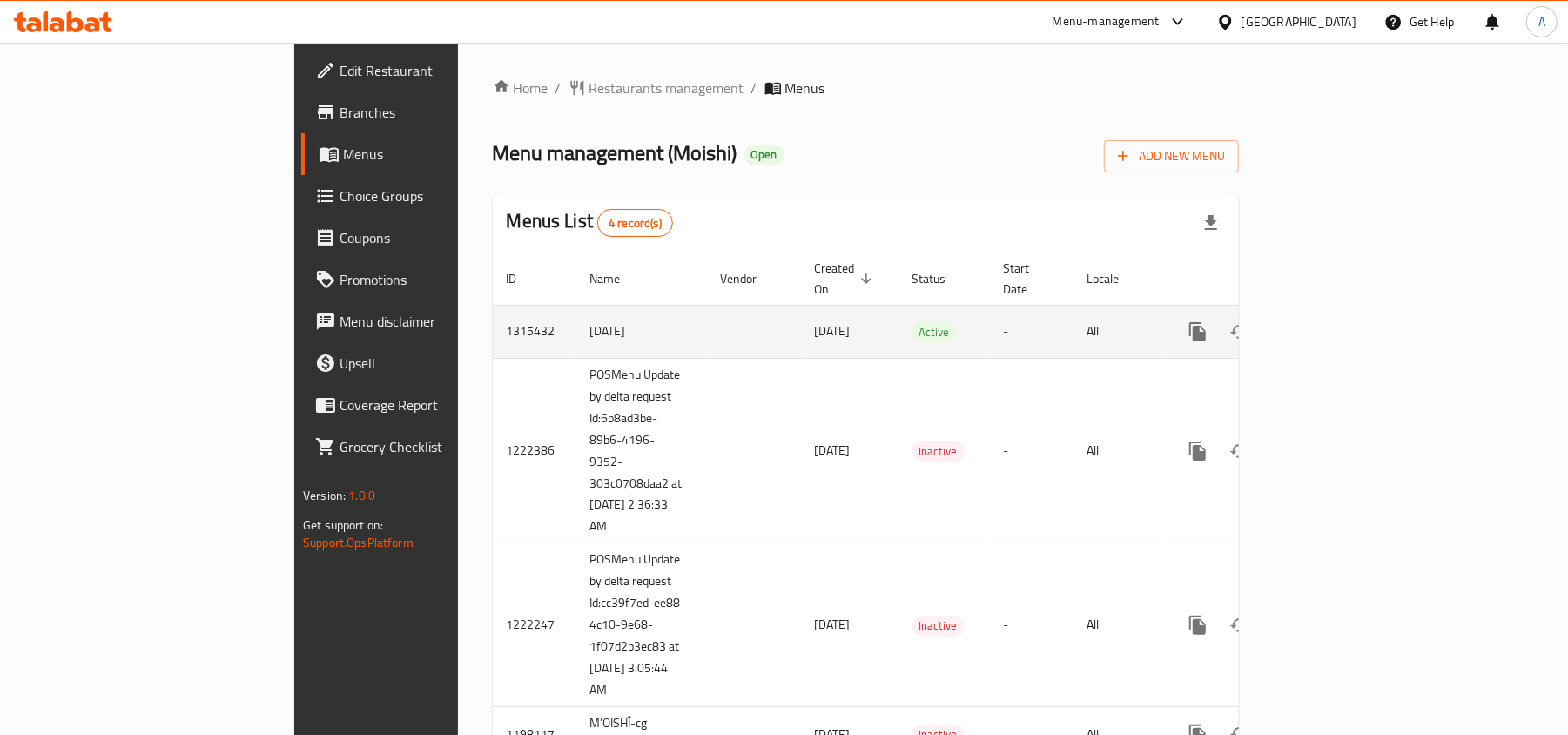
click at [493, 310] on td "1315432" at bounding box center [534, 331] width 83 height 53
copy td "1315432"
click at [493, 311] on td "1315432" at bounding box center [534, 331] width 83 height 53
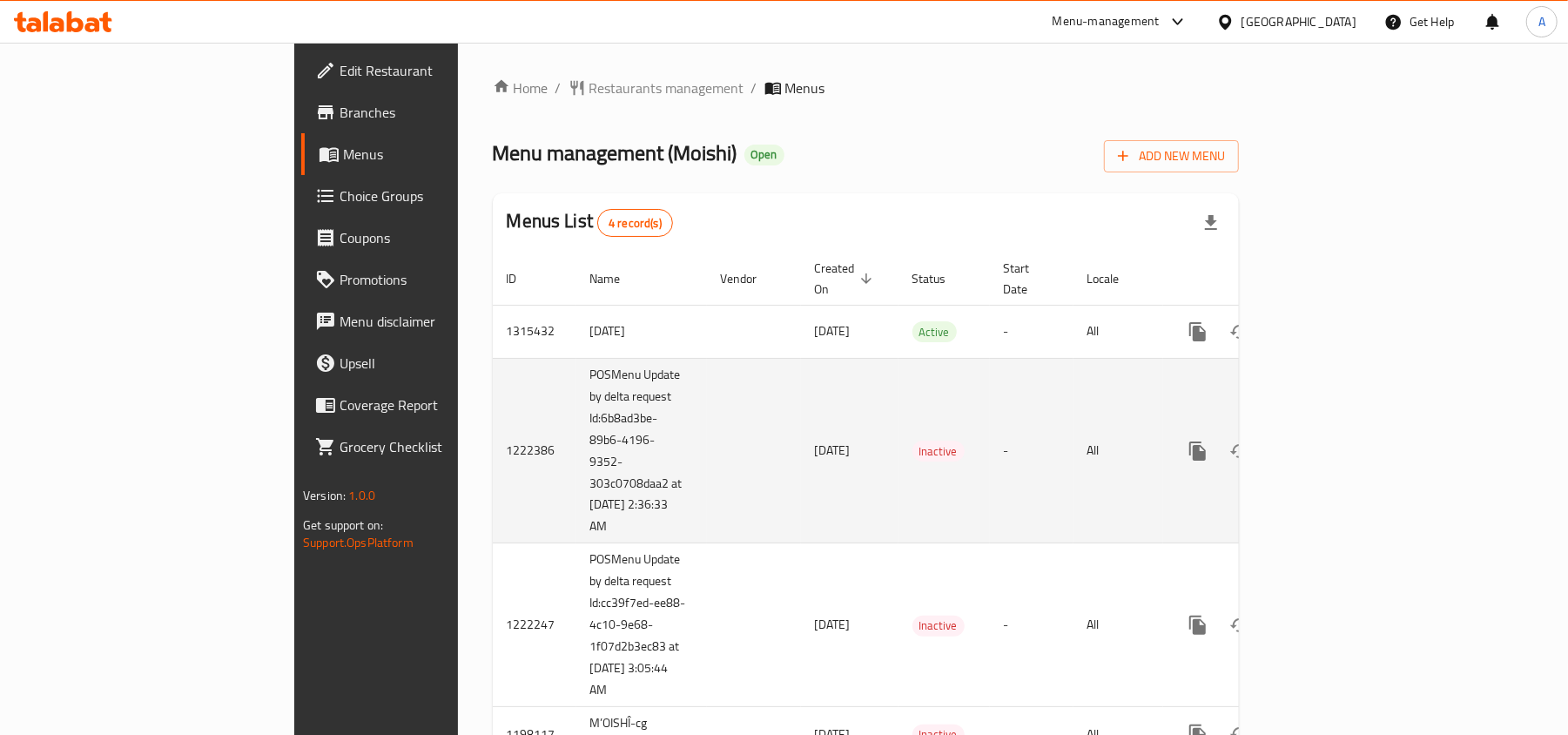
click at [493, 431] on td "1222386" at bounding box center [534, 450] width 83 height 186
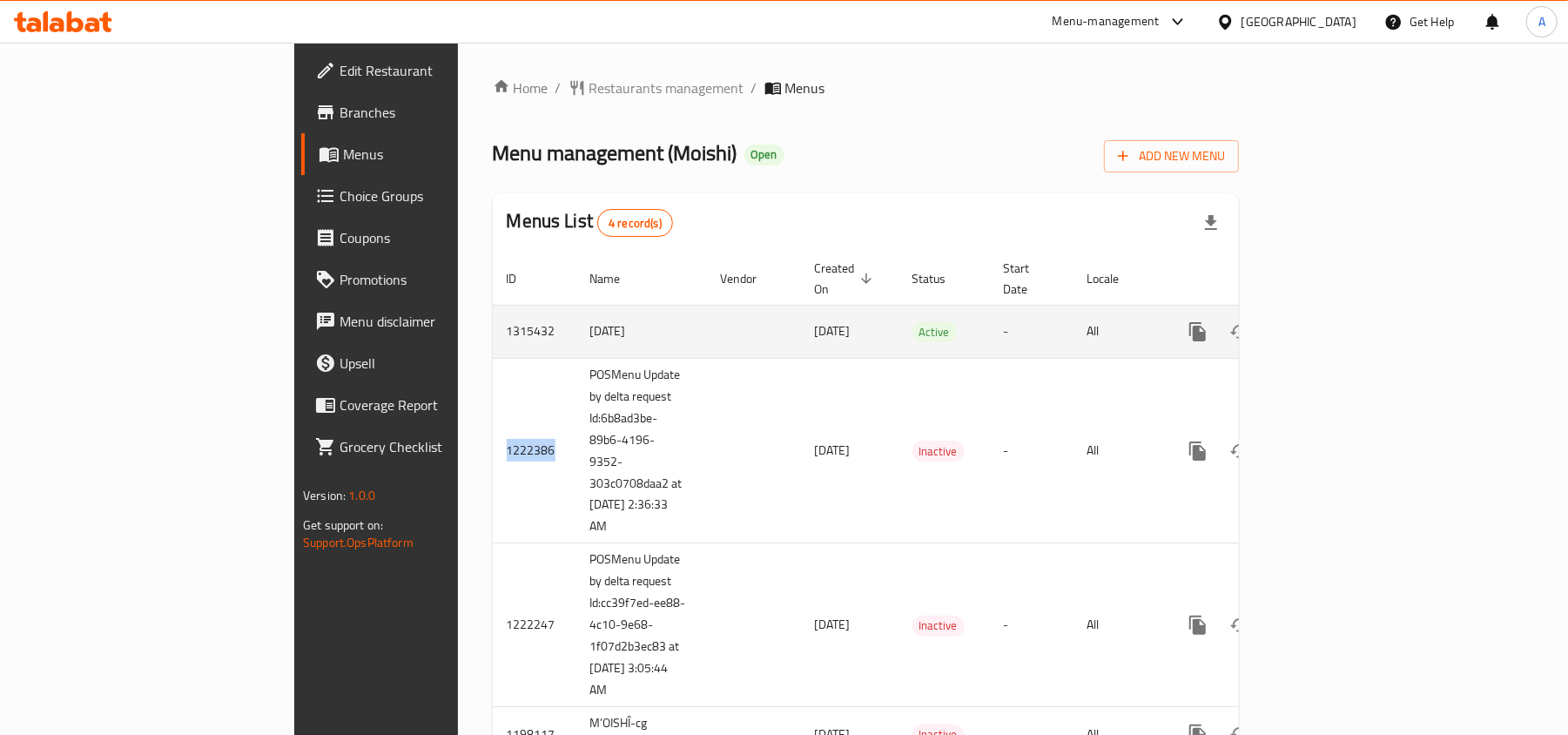
copy td "1222386"
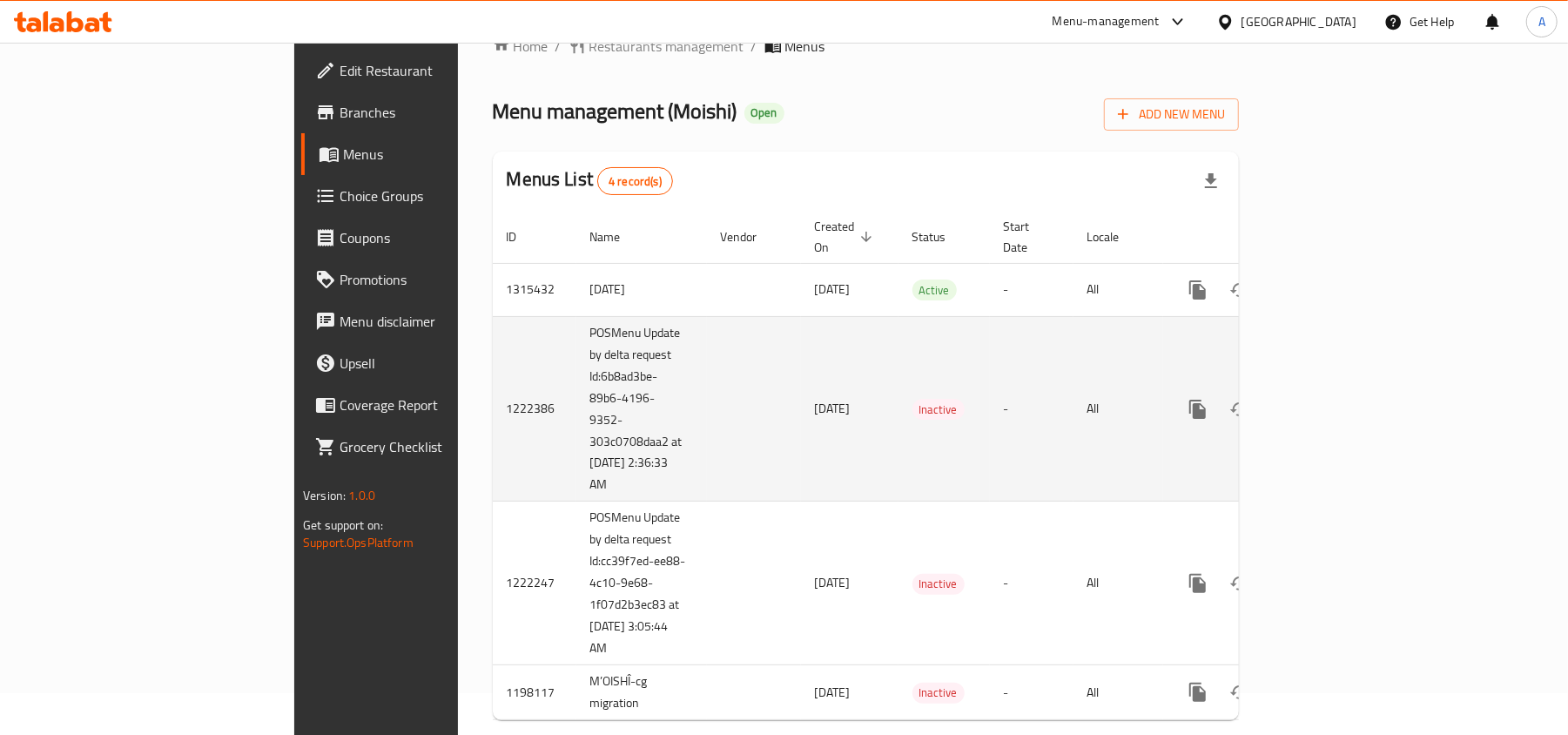
scroll to position [59, 0]
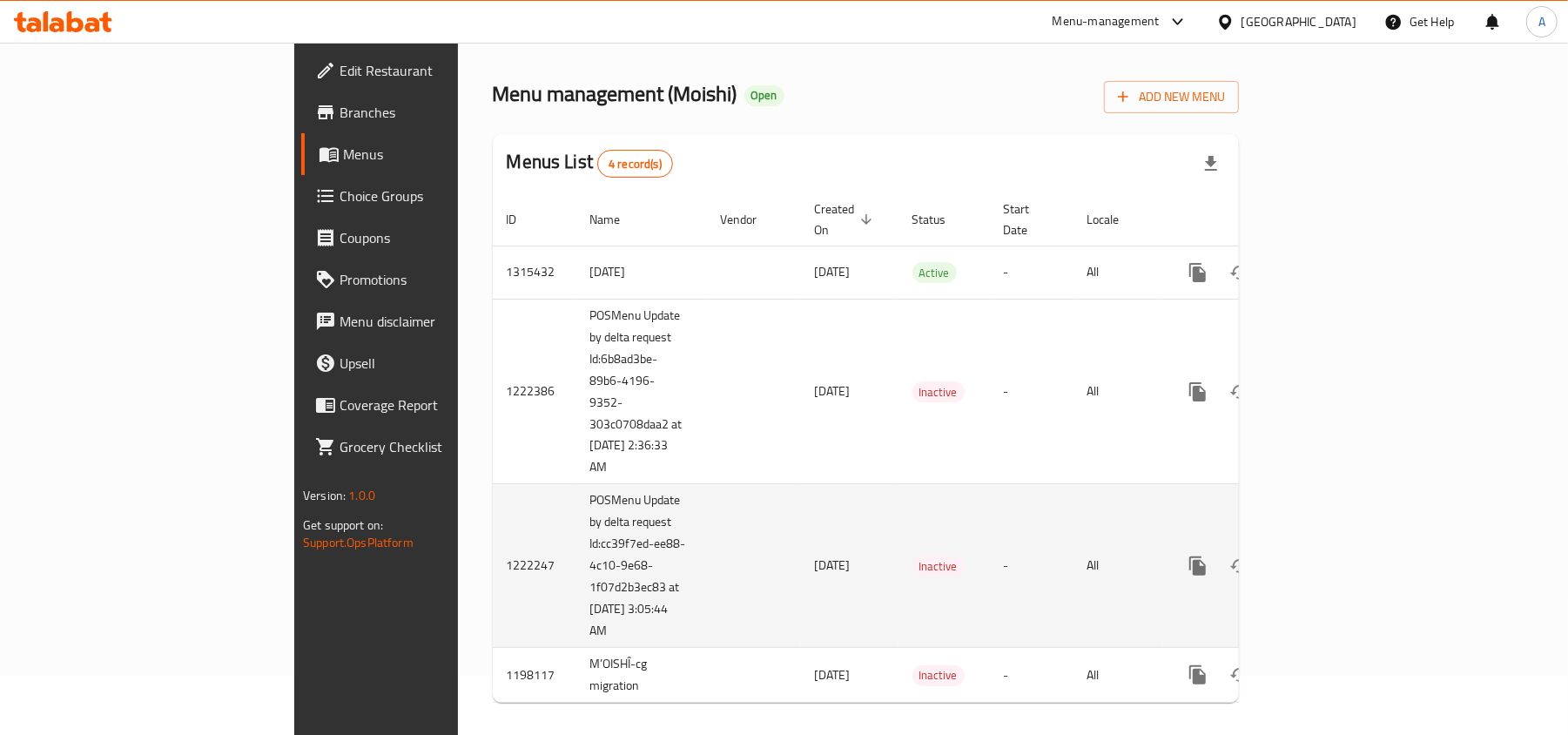
click at [493, 544] on td "1222247" at bounding box center [534, 565] width 83 height 164
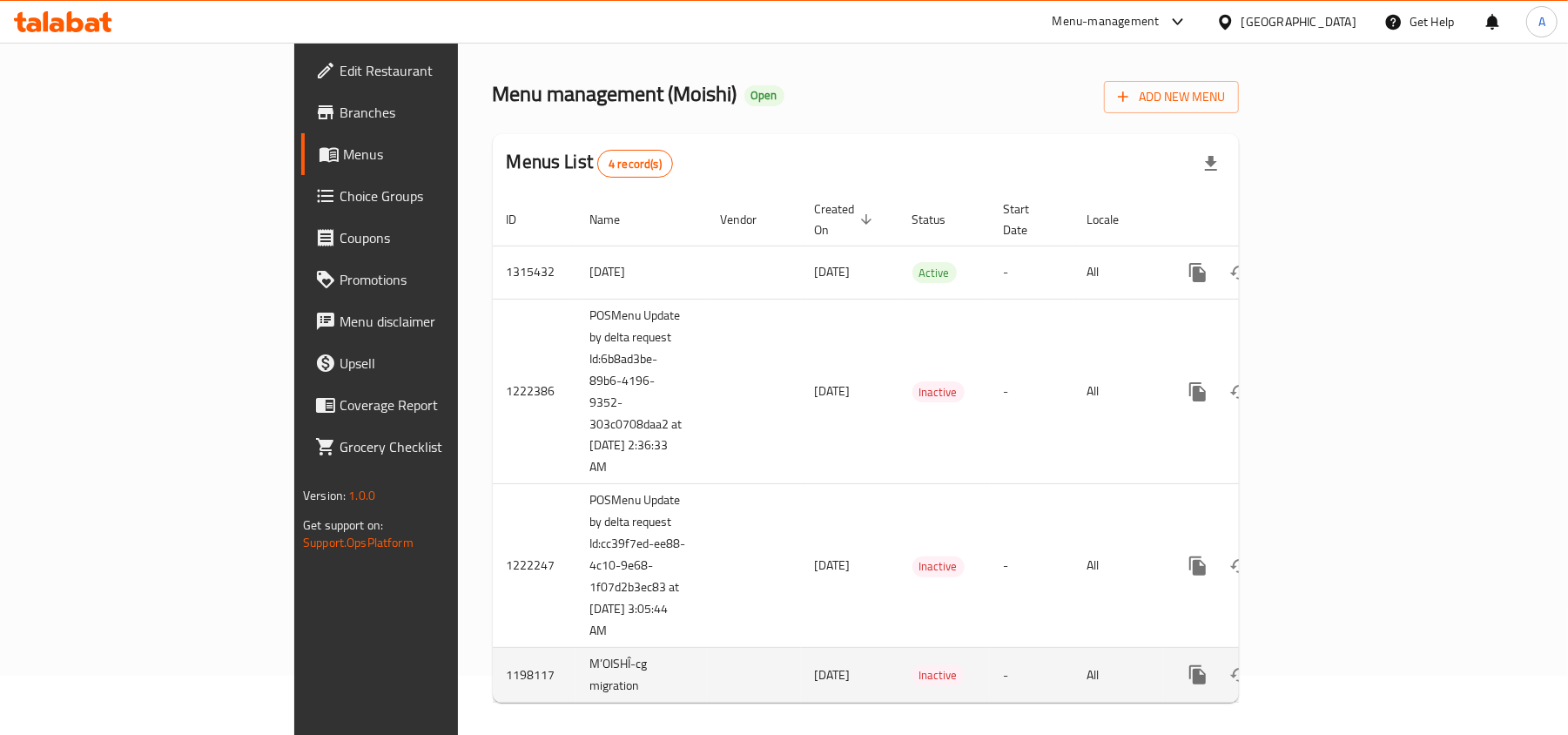
click at [493, 655] on td "1198117" at bounding box center [534, 675] width 83 height 55
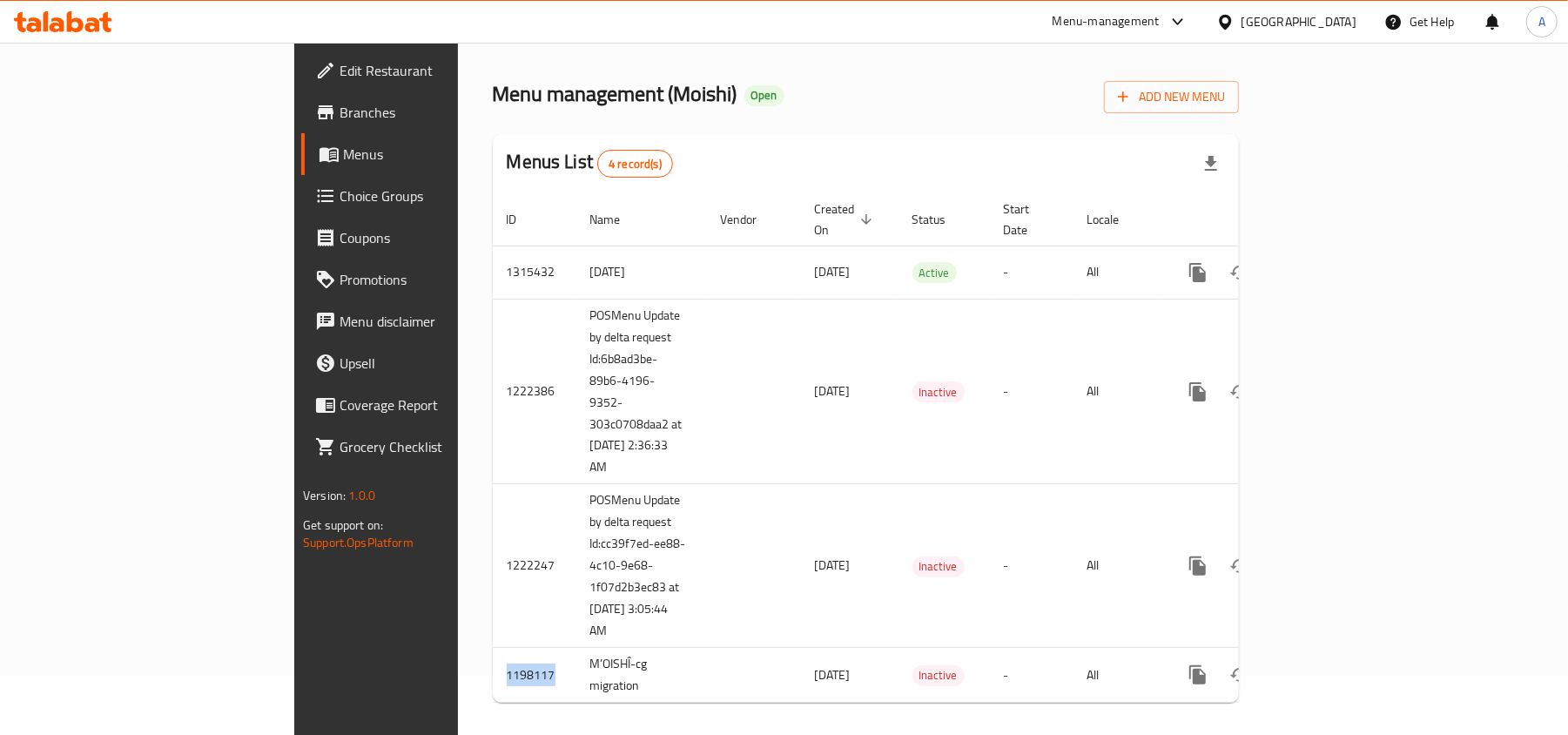
copy td "1198117"
